Goal: Obtain resource: Obtain resource

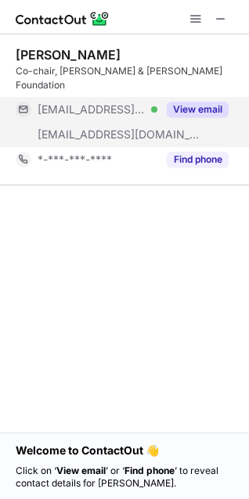
click at [211, 102] on button "View email" at bounding box center [198, 110] width 62 height 16
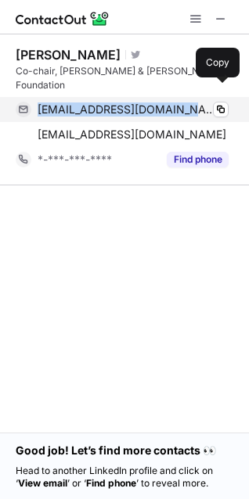
drag, startPoint x: 36, startPoint y: 98, endPoint x: 167, endPoint y: 99, distance: 131.5
click at [167, 99] on div "bill@gatesfoundation.org Verified Copy" at bounding box center [122, 109] width 213 height 25
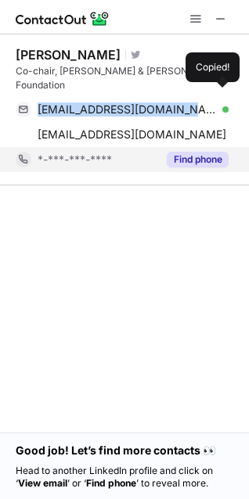
copy span "bill@gatesfoundation.org"
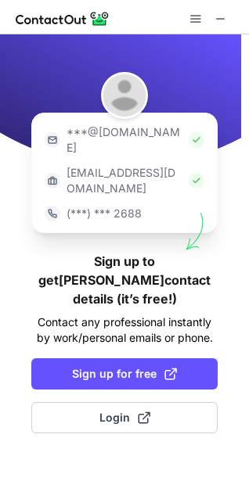
click at [189, 132] on img at bounding box center [197, 140] width 16 height 16
click at [106, 134] on p "***@[DOMAIN_NAME]" at bounding box center [125, 139] width 116 height 31
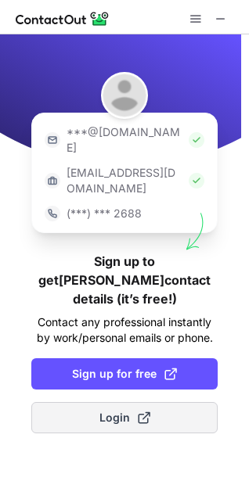
click at [161, 402] on button "Login" at bounding box center [124, 417] width 186 height 31
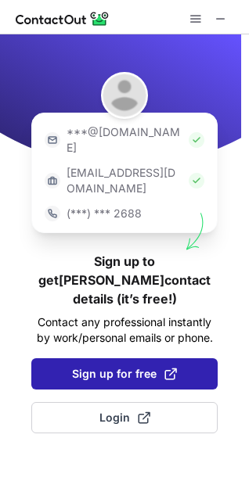
click at [106, 358] on button "Sign up for free" at bounding box center [124, 373] width 186 height 31
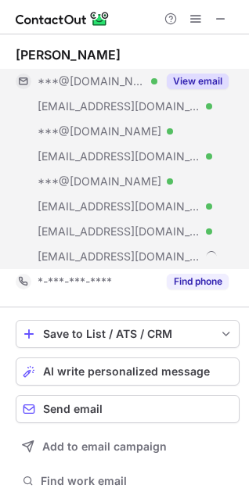
scroll to position [502, 238]
click at [196, 79] on button "View email" at bounding box center [198, 82] width 62 height 16
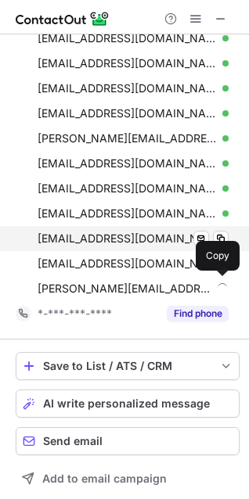
scroll to position [0, 0]
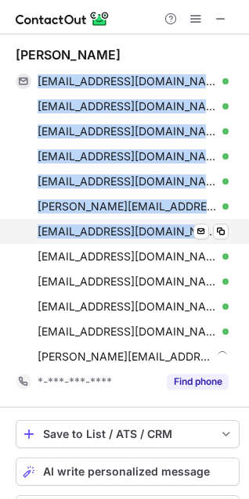
drag, startPoint x: 36, startPoint y: 81, endPoint x: 193, endPoint y: 235, distance: 219.7
click at [193, 235] on div "christy247@gmail.com Verified Send email Copy campbellc632@gmail.com Verified S…" at bounding box center [122, 219] width 213 height 301
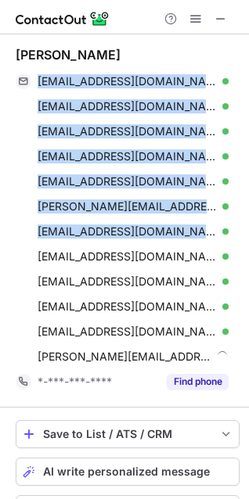
copy div "christy247@gmail.com Verified Send email Copy campbellc632@gmail.com Verified S…"
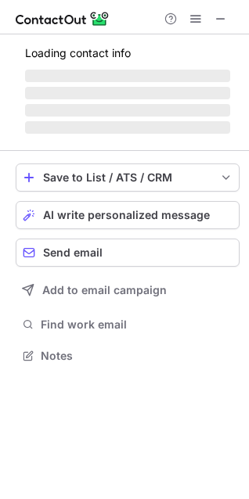
scroll to position [365, 249]
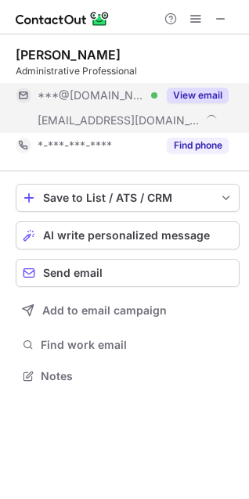
click at [201, 99] on button "View email" at bounding box center [198, 96] width 62 height 16
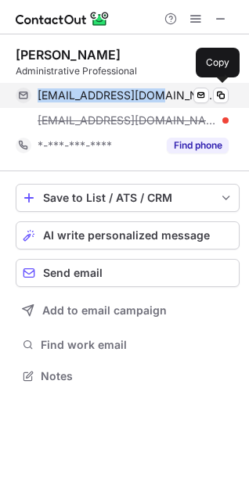
drag, startPoint x: 155, startPoint y: 94, endPoint x: 38, endPoint y: 96, distance: 116.6
click at [38, 96] on div "kaila8174@yahoo.com Verified" at bounding box center [133, 95] width 191 height 14
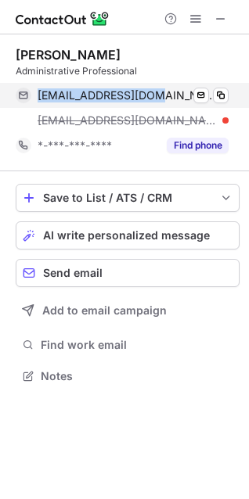
copy span "kaila8174@yahoo.com"
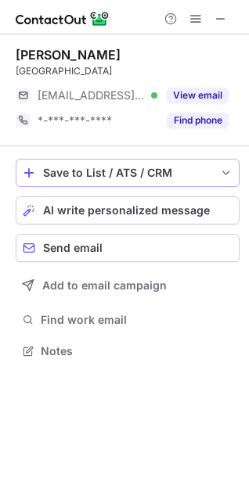
scroll to position [340, 249]
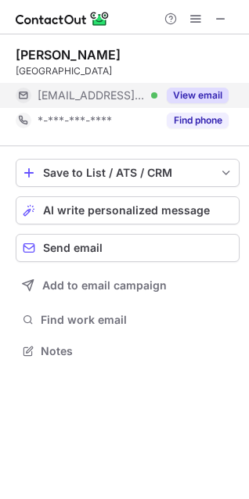
click at [197, 103] on button "View email" at bounding box center [198, 96] width 62 height 16
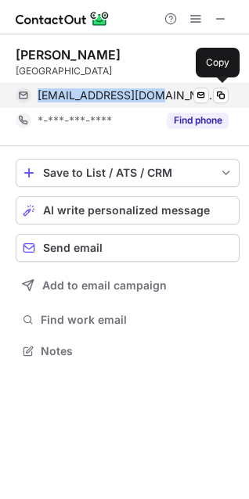
drag, startPoint x: 36, startPoint y: 98, endPoint x: 154, endPoint y: 98, distance: 118.2
click at [154, 98] on div "karlaboho@ymail.com Verified Send email Copy" at bounding box center [122, 95] width 213 height 25
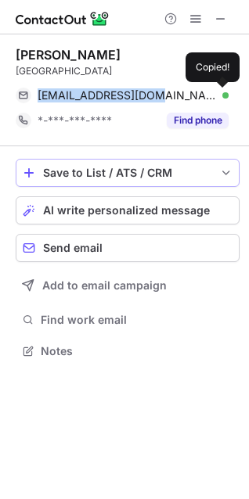
copy span "karlaboho@ymail.com"
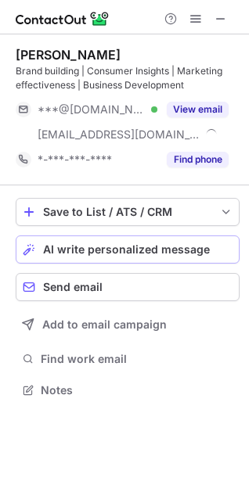
scroll to position [380, 249]
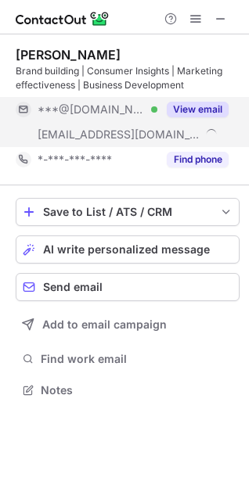
click at [207, 105] on button "View email" at bounding box center [198, 110] width 62 height 16
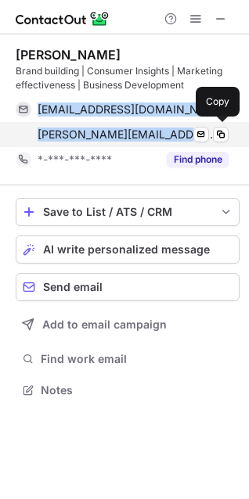
drag, startPoint x: 33, startPoint y: 111, endPoint x: 181, endPoint y: 132, distance: 149.4
click at [181, 132] on div "jennypalmgren@gmail.com Verified Send email Copy jenny.palmgren@nepa.com Verifi…" at bounding box center [122, 122] width 213 height 50
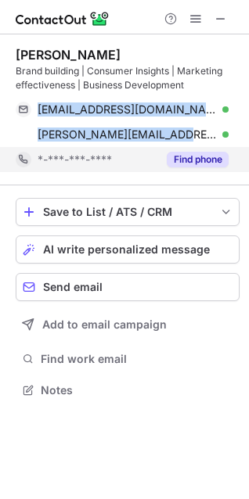
copy div "jennypalmgren@gmail.com Verified Send email Copy jenny.palmgren@nepa.com"
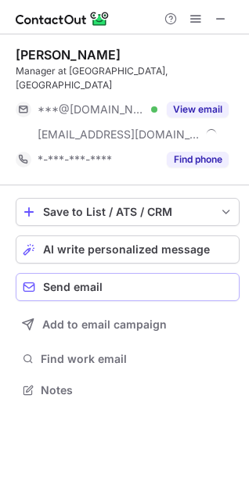
scroll to position [365, 249]
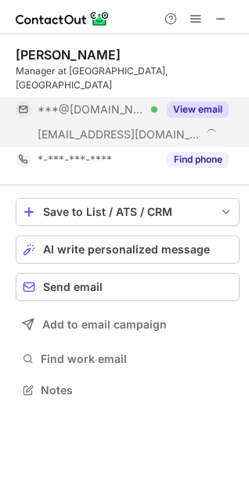
click at [208, 102] on button "View email" at bounding box center [198, 110] width 62 height 16
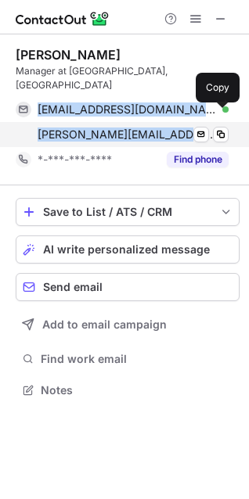
drag, startPoint x: 34, startPoint y: 95, endPoint x: 176, endPoint y: 123, distance: 144.3
click at [176, 123] on div "ruthcummins2@gmail.com Verified Send email Copy ruth.cummins@ie.pwc.com Verifie…" at bounding box center [122, 122] width 213 height 50
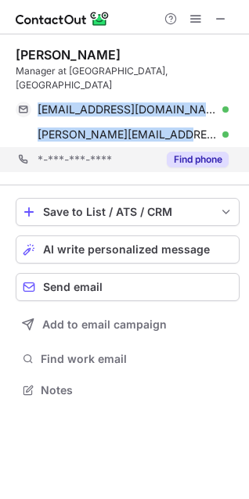
copy div "ruthcummins2@gmail.com Verified Send email Copy ruth.cummins@ie.pwc.com"
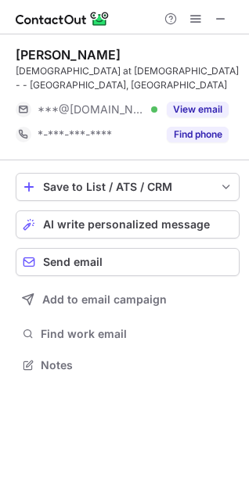
scroll to position [340, 249]
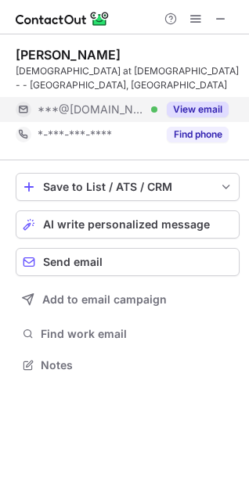
click at [191, 102] on button "View email" at bounding box center [198, 110] width 62 height 16
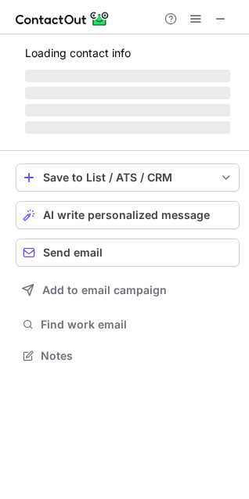
scroll to position [355, 249]
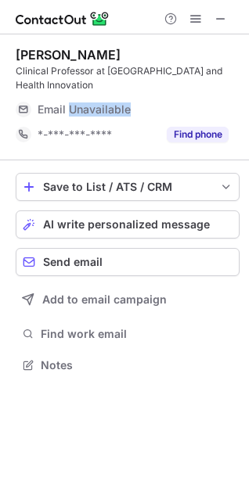
drag, startPoint x: 68, startPoint y: 114, endPoint x: 149, endPoint y: 115, distance: 81.4
click at [153, 115] on div "Email Unavailable" at bounding box center [116, 110] width 157 height 14
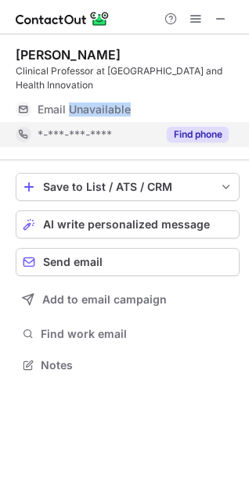
copy span "Unavailable"
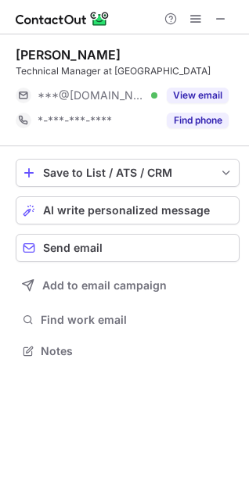
scroll to position [340, 249]
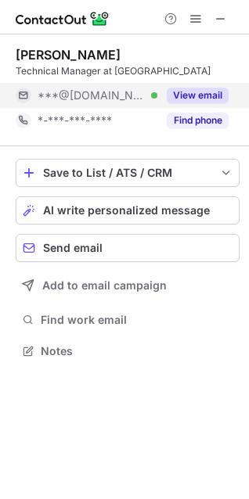
click at [201, 92] on button "View email" at bounding box center [198, 96] width 62 height 16
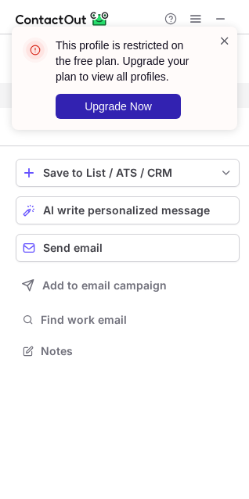
click at [223, 44] on span at bounding box center [224, 41] width 13 height 16
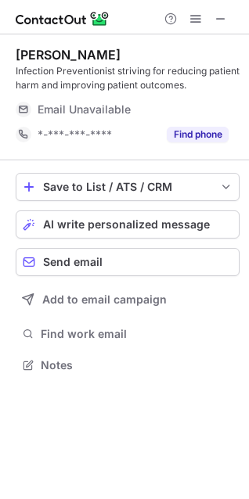
scroll to position [355, 249]
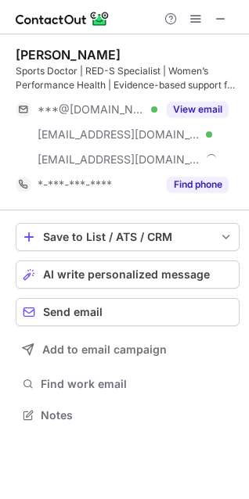
scroll to position [405, 249]
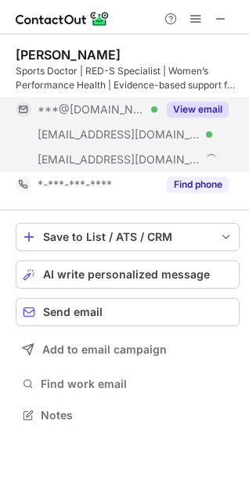
click at [201, 107] on button "View email" at bounding box center [198, 110] width 62 height 16
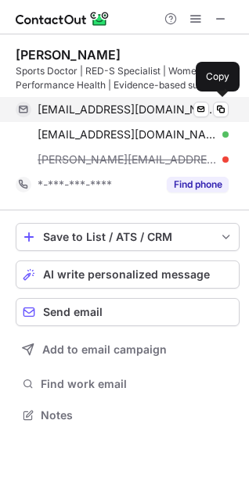
click at [171, 141] on div "prettyinpinkxx@msn.com Verified Send email Copy missdoc@doctors.org.uk Verified…" at bounding box center [122, 134] width 213 height 75
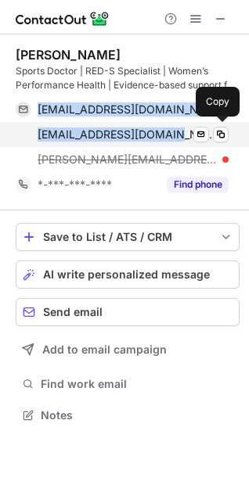
drag, startPoint x: 32, startPoint y: 107, endPoint x: 164, endPoint y: 139, distance: 136.1
click at [164, 139] on div "prettyinpinkxx@msn.com Verified Send email Copy missdoc@doctors.org.uk Verified…" at bounding box center [122, 134] width 213 height 75
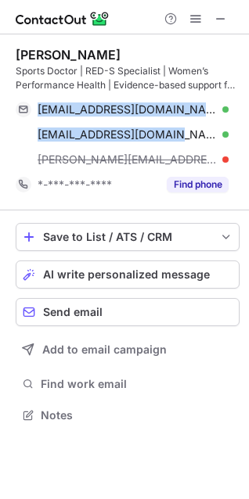
copy div "prettyinpinkxx@msn.com Verified Send email Copy missdoc@doctors.org.uk"
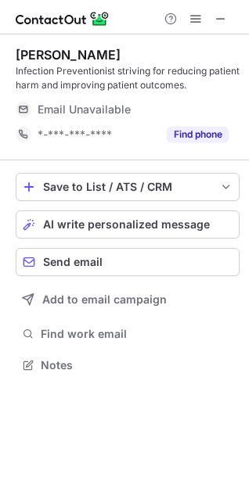
scroll to position [355, 249]
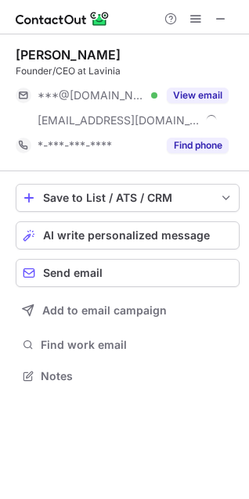
scroll to position [365, 249]
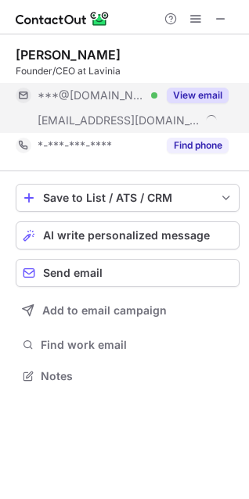
click at [213, 101] on button "View email" at bounding box center [198, 96] width 62 height 16
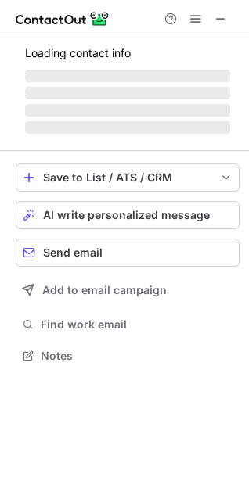
scroll to position [505, 238]
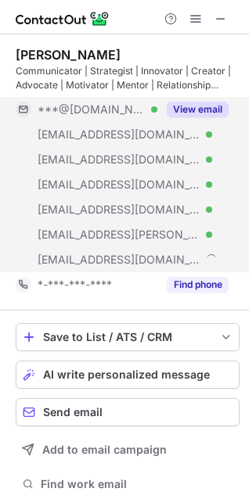
click at [194, 109] on button "View email" at bounding box center [198, 110] width 62 height 16
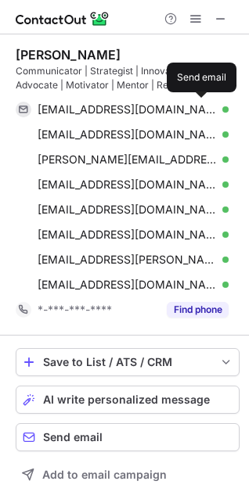
scroll to position [530, 238]
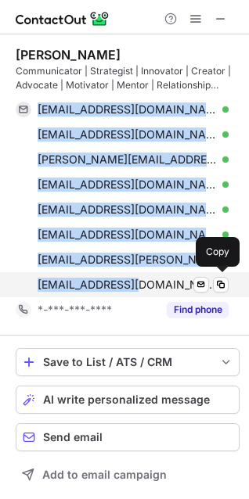
drag, startPoint x: 77, startPoint y: 257, endPoint x: 131, endPoint y: 286, distance: 62.3
click at [131, 286] on div "[EMAIL_ADDRESS][DOMAIN_NAME] Verified Send email Copy [EMAIL_ADDRESS][DOMAIN_NA…" at bounding box center [122, 197] width 213 height 200
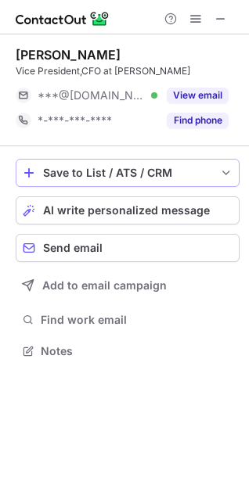
scroll to position [340, 249]
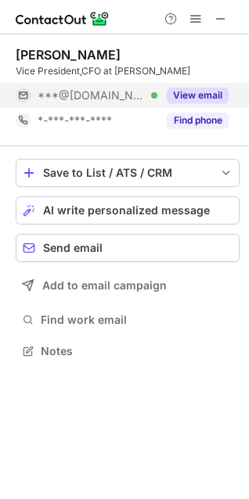
click at [200, 95] on button "View email" at bounding box center [198, 96] width 62 height 16
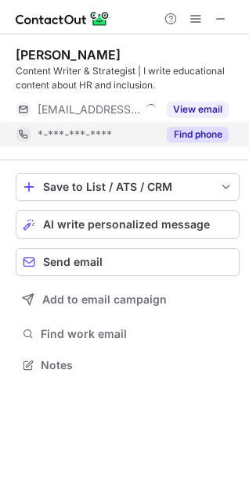
scroll to position [355, 249]
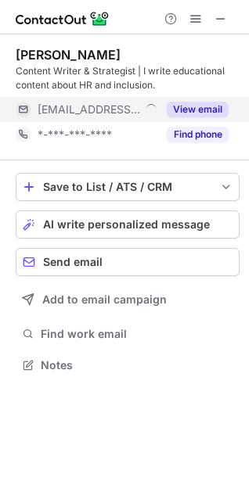
click at [194, 110] on button "View email" at bounding box center [198, 110] width 62 height 16
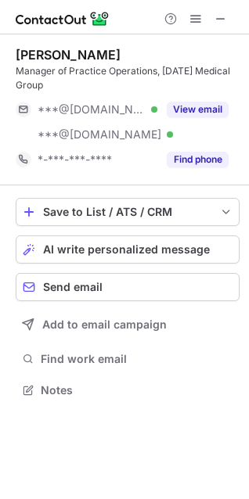
scroll to position [380, 249]
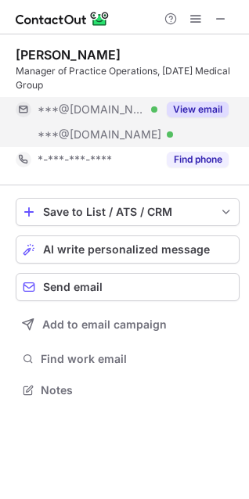
click at [200, 110] on button "View email" at bounding box center [198, 110] width 62 height 16
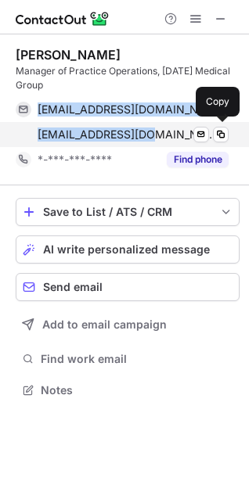
drag, startPoint x: 31, startPoint y: 113, endPoint x: 141, endPoint y: 140, distance: 112.8
click at [141, 140] on div "lspeirs@gmail.com Verified Send email Copy lrcaulfi@yahoo.com Verified Send ema…" at bounding box center [122, 122] width 213 height 50
copy div "lspeirs@gmail.com Verified Send email Copy lrcaulfi@yahoo.com"
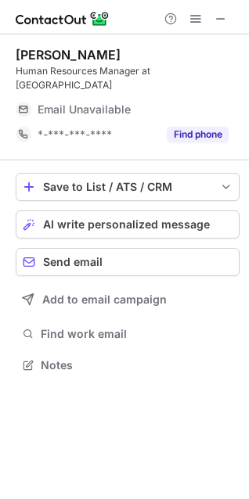
scroll to position [355, 249]
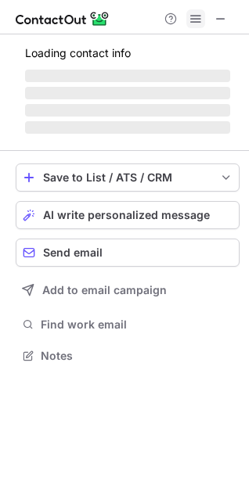
scroll to position [340, 249]
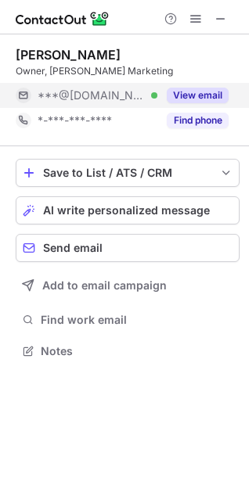
click at [201, 89] on button "View email" at bounding box center [198, 96] width 62 height 16
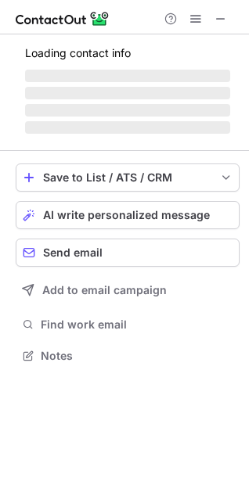
scroll to position [340, 249]
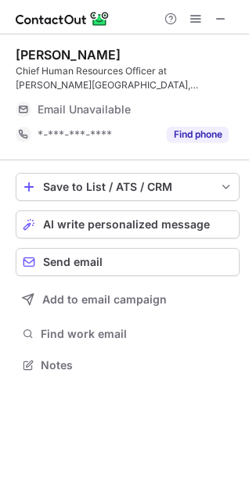
scroll to position [355, 249]
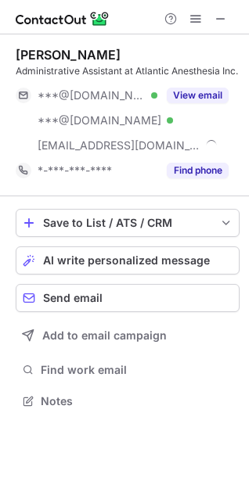
scroll to position [405, 249]
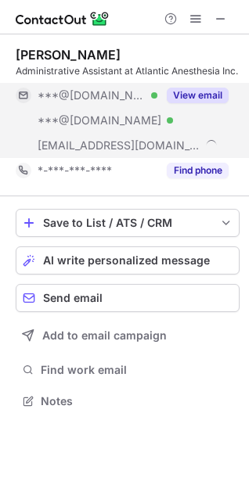
click at [211, 103] on button "View email" at bounding box center [198, 96] width 62 height 16
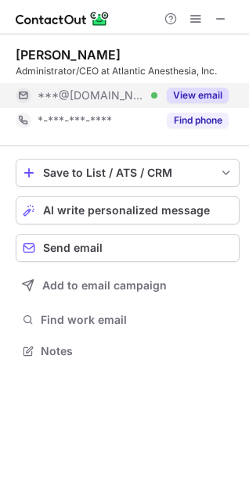
scroll to position [340, 249]
click at [187, 91] on button "View email" at bounding box center [198, 96] width 62 height 16
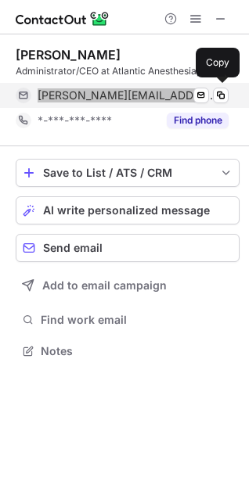
drag, startPoint x: 33, startPoint y: 99, endPoint x: 184, endPoint y: 102, distance: 151.1
click at [184, 102] on div "lauranaughton@yahoo.com Verified Send email Copy" at bounding box center [122, 95] width 213 height 25
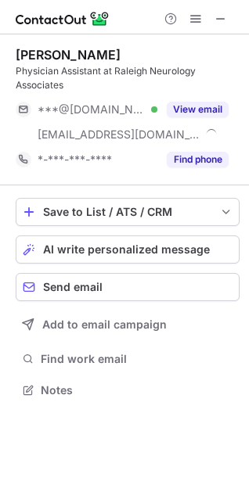
scroll to position [380, 249]
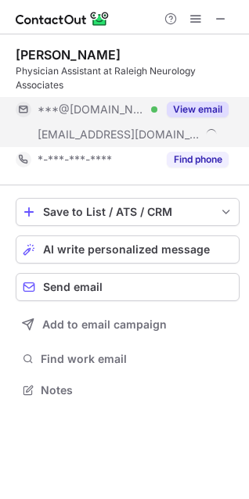
click at [189, 110] on button "View email" at bounding box center [198, 110] width 62 height 16
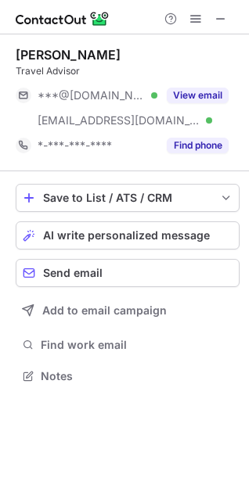
scroll to position [365, 249]
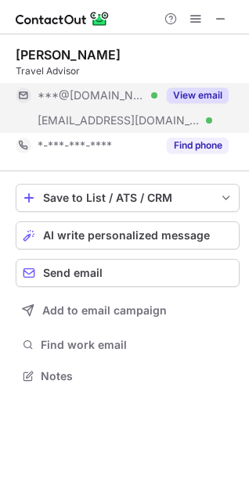
click at [208, 94] on button "View email" at bounding box center [198, 96] width 62 height 16
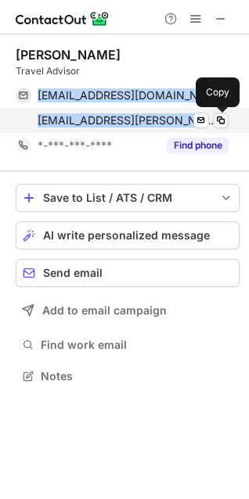
drag, startPoint x: 31, startPoint y: 101, endPoint x: 214, endPoint y: 119, distance: 184.8
click at [214, 119] on div "karatimmons@gmail.com Verified Send email Copy kara.timmons@luxrallytravel.com …" at bounding box center [122, 108] width 213 height 50
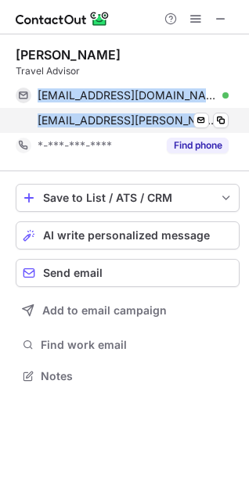
copy div "karatimmons@gmail.com Verified Send email Copy kara.timmons@luxrallytravel.com …"
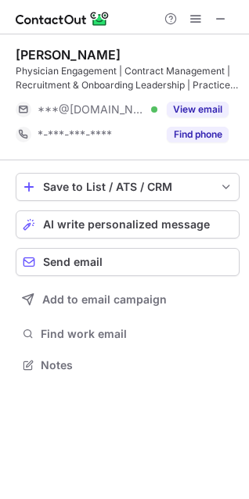
scroll to position [355, 249]
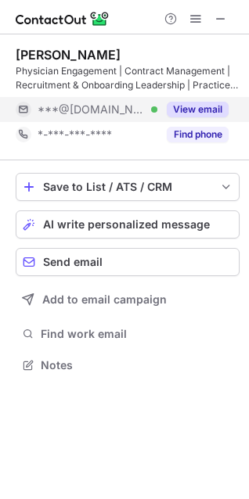
click at [195, 108] on button "View email" at bounding box center [198, 110] width 62 height 16
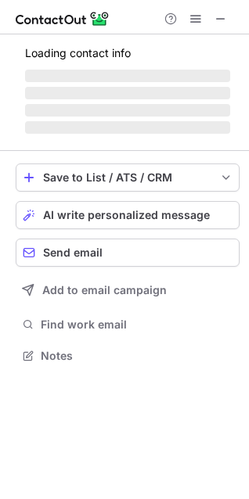
scroll to position [340, 249]
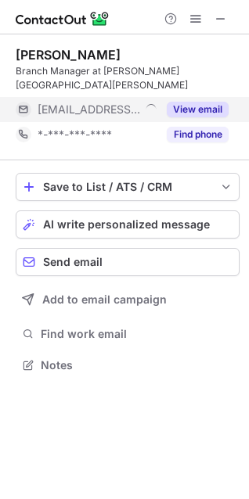
drag, startPoint x: 197, startPoint y: 93, endPoint x: 185, endPoint y: 99, distance: 13.7
click at [197, 102] on button "View email" at bounding box center [198, 110] width 62 height 16
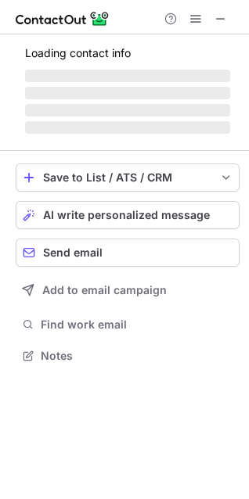
scroll to position [365, 249]
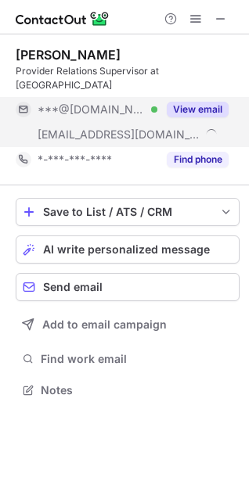
click at [197, 102] on button "View email" at bounding box center [198, 110] width 62 height 16
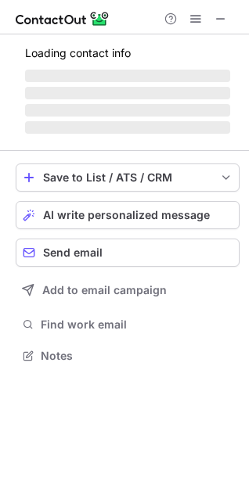
scroll to position [365, 249]
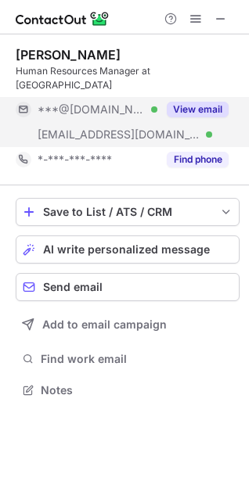
click at [203, 102] on button "View email" at bounding box center [198, 110] width 62 height 16
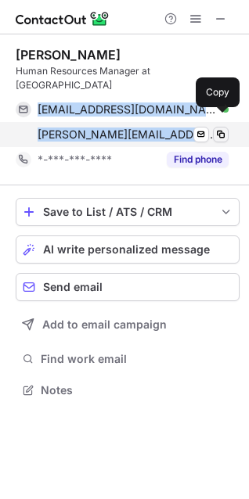
drag, startPoint x: 38, startPoint y: 99, endPoint x: 217, endPoint y: 118, distance: 180.3
click at [217, 118] on div "[EMAIL_ADDRESS][DOMAIN_NAME] Verified Send email Copy [PERSON_NAME][EMAIL_ADDRE…" at bounding box center [122, 122] width 213 height 50
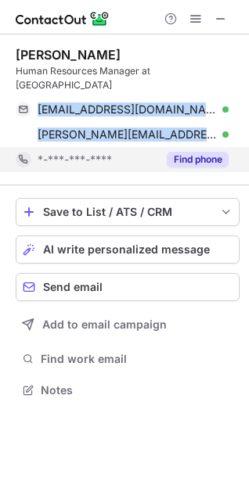
copy div "[EMAIL_ADDRESS][DOMAIN_NAME] Verified Send email Copy [PERSON_NAME][EMAIL_ADDRE…"
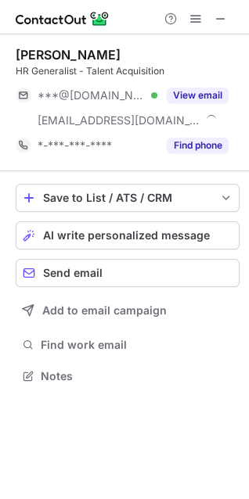
scroll to position [365, 249]
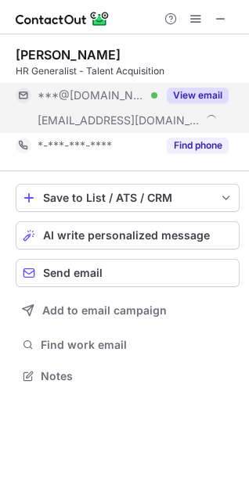
click at [211, 95] on button "View email" at bounding box center [198, 96] width 62 height 16
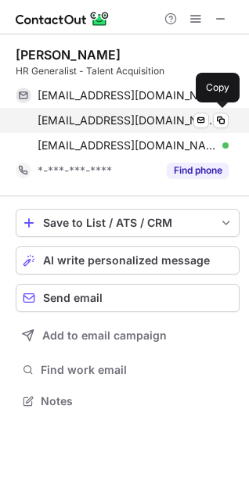
scroll to position [391, 249]
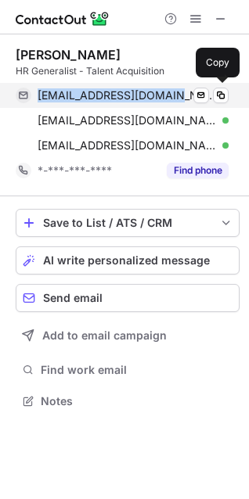
drag, startPoint x: 31, startPoint y: 96, endPoint x: 164, endPoint y: 99, distance: 132.3
click at [164, 99] on div "alicervaught@gmail.com Verified Send email Copy" at bounding box center [122, 95] width 213 height 25
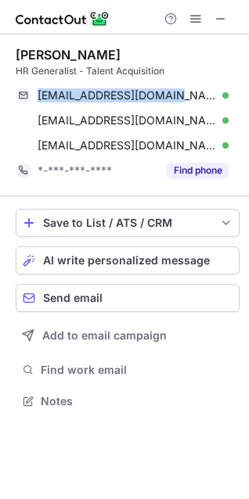
copy div "alicervaught@gmail.com"
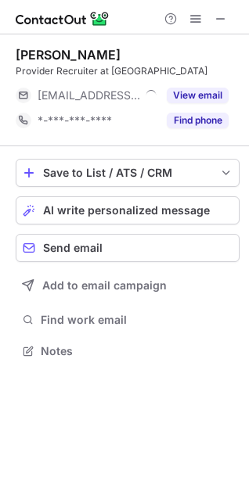
scroll to position [340, 249]
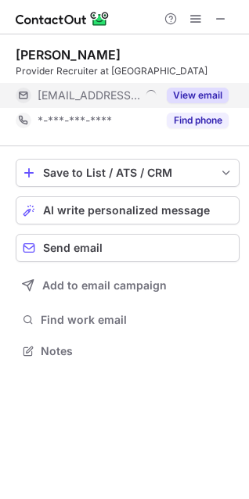
click at [194, 91] on button "View email" at bounding box center [198, 96] width 62 height 16
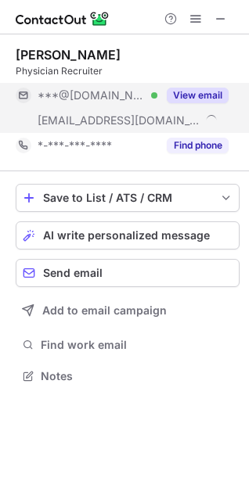
scroll to position [365, 249]
click at [201, 103] on button "View email" at bounding box center [198, 96] width 62 height 16
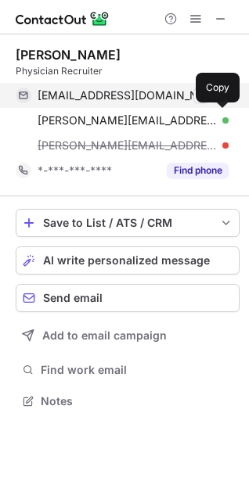
scroll to position [391, 249]
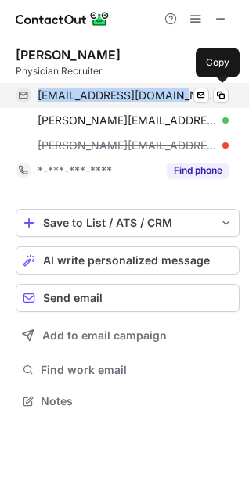
drag, startPoint x: 36, startPoint y: 99, endPoint x: 171, endPoint y: 99, distance: 135.4
click at [171, 99] on div "mallorylong@hotmail.com Verified Send email Copy" at bounding box center [122, 95] width 213 height 25
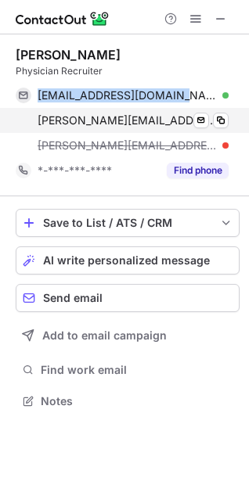
copy span "mallorylong@hotmail.com"
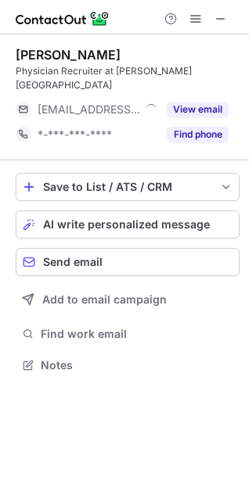
scroll to position [340, 249]
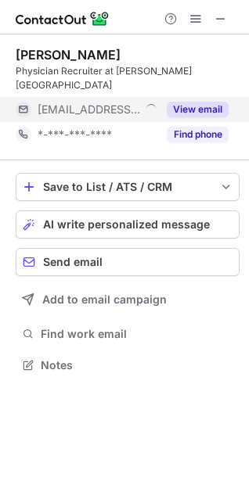
click at [198, 102] on button "View email" at bounding box center [198, 110] width 62 height 16
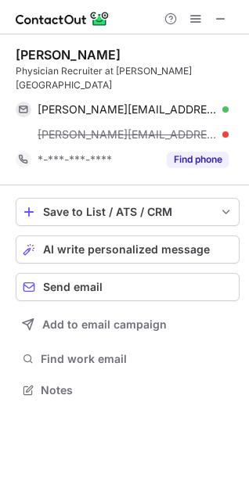
scroll to position [365, 249]
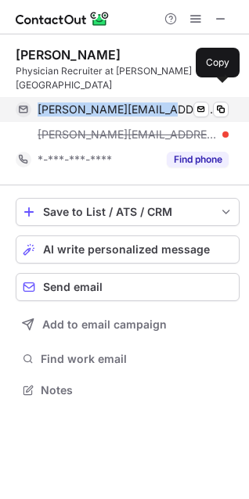
drag, startPoint x: 36, startPoint y: 102, endPoint x: 149, endPoint y: 104, distance: 113.5
click at [149, 104] on div "[PERSON_NAME][EMAIL_ADDRESS][PERSON_NAME][PERSON_NAME][DOMAIN_NAME] Verified Se…" at bounding box center [122, 109] width 213 height 25
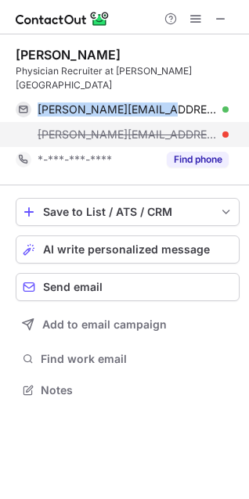
copy span "[PERSON_NAME][EMAIL_ADDRESS][PERSON_NAME][PERSON_NAME][DOMAIN_NAME]"
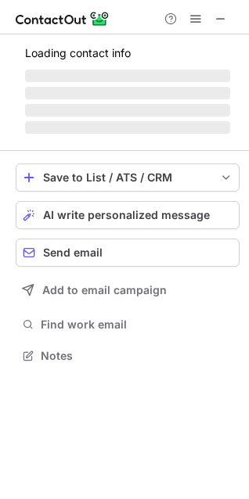
scroll to position [355, 249]
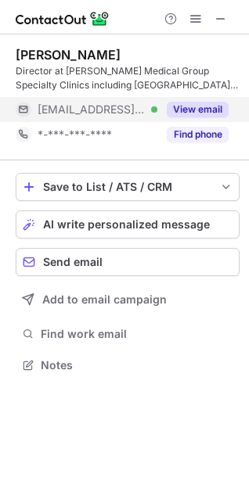
click at [201, 110] on button "View email" at bounding box center [198, 110] width 62 height 16
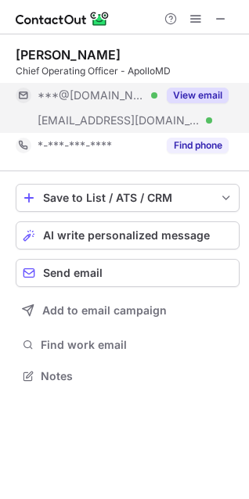
scroll to position [365, 249]
click at [188, 96] on button "View email" at bounding box center [198, 96] width 62 height 16
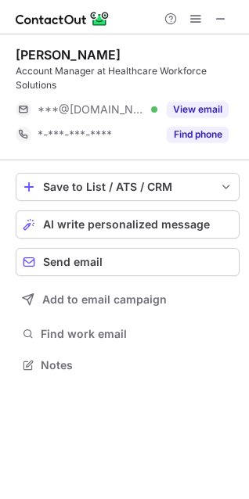
scroll to position [355, 249]
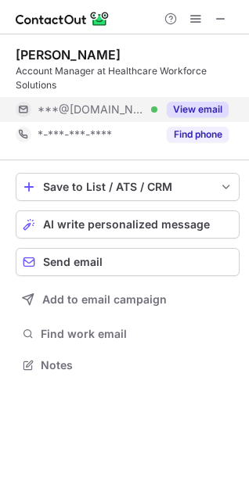
click at [205, 104] on button "View email" at bounding box center [198, 110] width 62 height 16
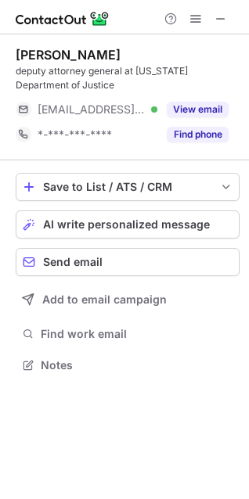
scroll to position [355, 249]
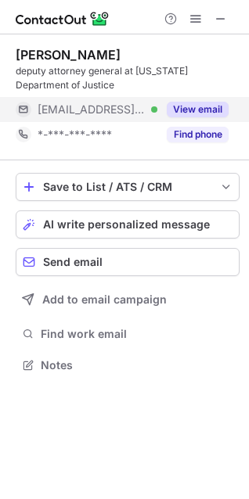
click at [200, 106] on button "View email" at bounding box center [198, 110] width 62 height 16
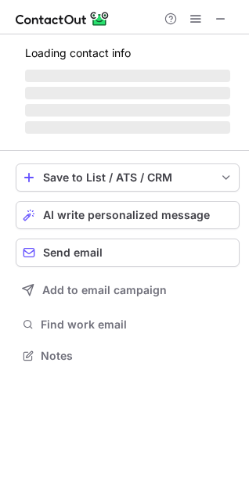
scroll to position [340, 249]
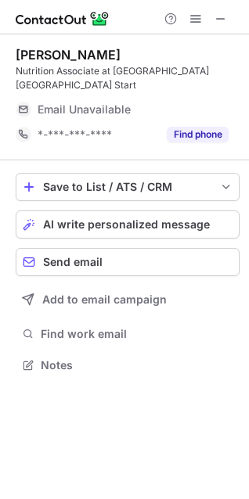
scroll to position [355, 249]
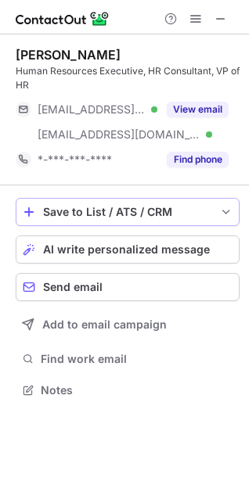
scroll to position [380, 249]
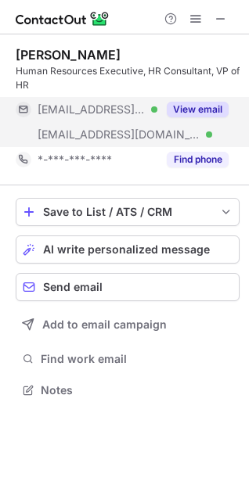
click at [212, 99] on div "View email" at bounding box center [192, 109] width 71 height 25
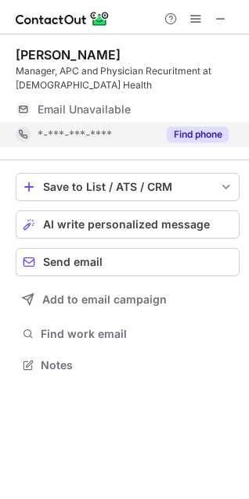
scroll to position [355, 249]
click at [201, 124] on div "Find phone" at bounding box center [192, 134] width 71 height 25
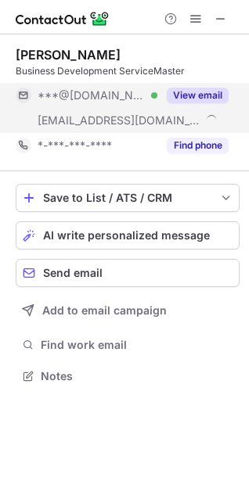
scroll to position [365, 249]
click at [205, 93] on button "View email" at bounding box center [198, 96] width 62 height 16
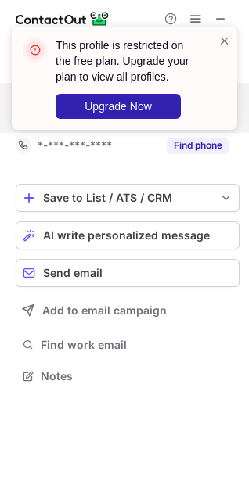
scroll to position [340, 249]
